Goal: Task Accomplishment & Management: Manage account settings

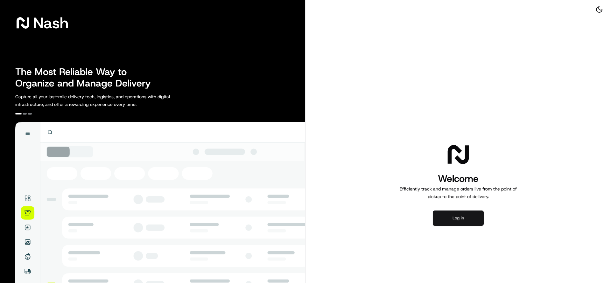
click at [452, 213] on button "Log in" at bounding box center [457, 218] width 51 height 15
